Goal: Task Accomplishment & Management: Manage account settings

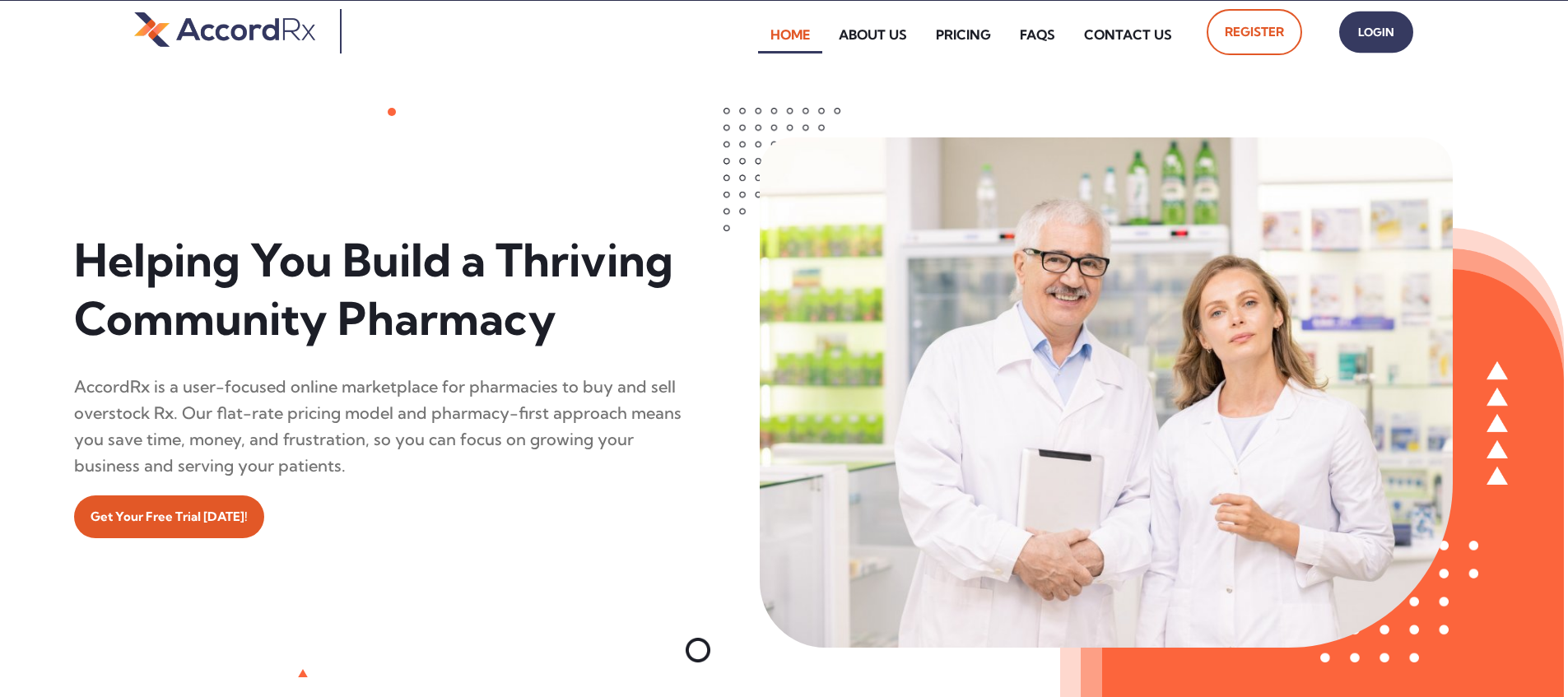
click at [752, 32] on span "Login" at bounding box center [1376, 32] width 41 height 24
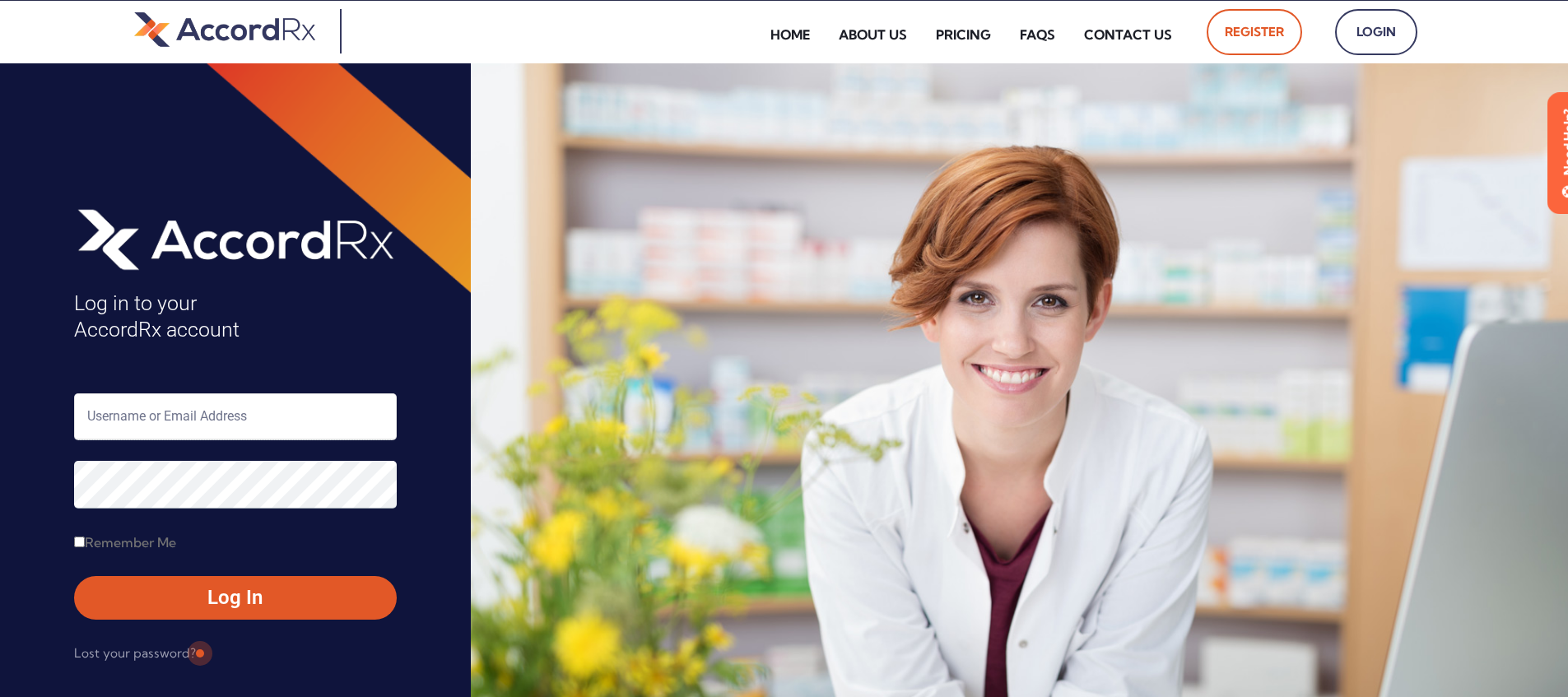
click at [161, 422] on input "text" at bounding box center [235, 417] width 323 height 47
type input "ARX-[PERSON_NAME]"
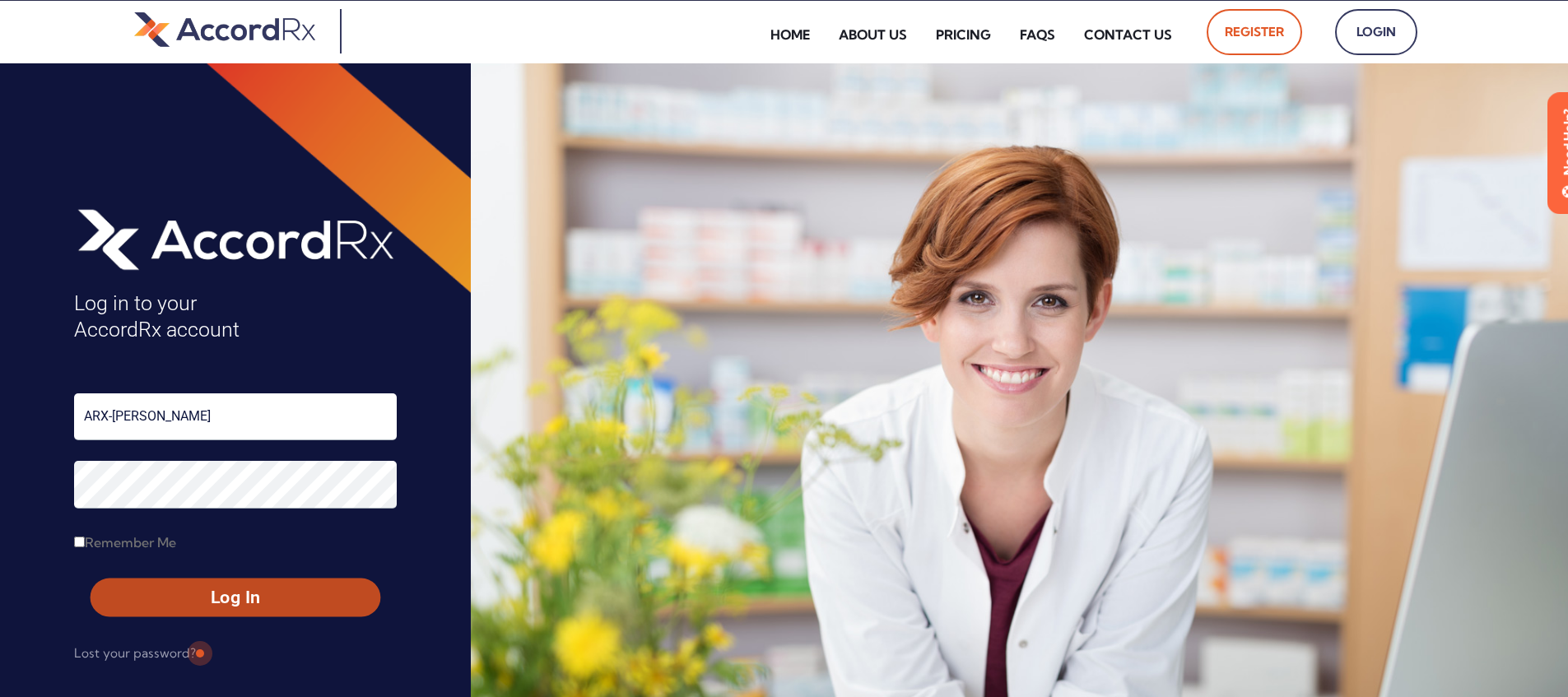
click at [198, 600] on span "Log In" at bounding box center [235, 598] width 260 height 24
